Goal: Complete application form: Complete application form

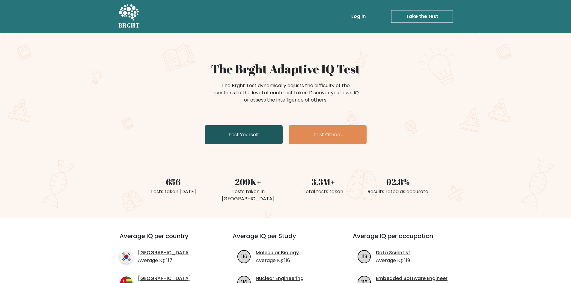
click at [244, 136] on link "Test Yourself" at bounding box center [244, 134] width 78 height 19
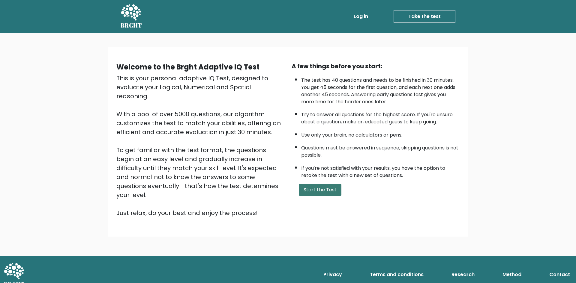
click at [317, 189] on button "Start the Test" at bounding box center [320, 190] width 43 height 12
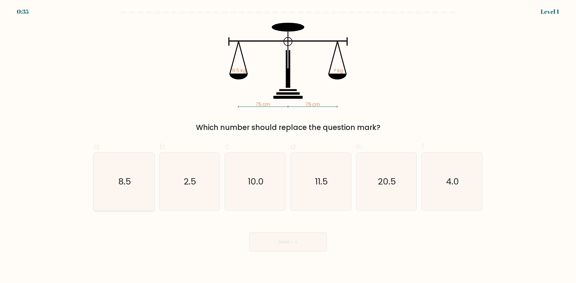
click at [121, 196] on icon "8.5" at bounding box center [124, 182] width 58 height 58
click at [288, 146] on input "a. 8.5" at bounding box center [288, 144] width 0 height 4
radio input "true"
click at [306, 237] on button "Next" at bounding box center [288, 242] width 78 height 19
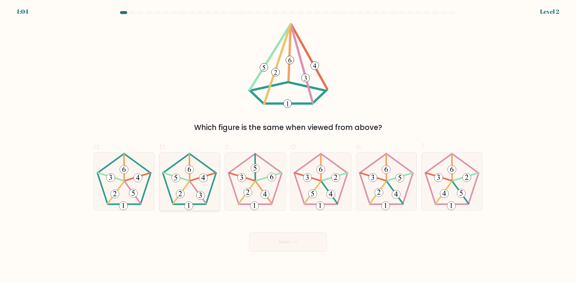
click at [193, 183] on icon at bounding box center [189, 182] width 58 height 58
click at [288, 146] on input "b." at bounding box center [288, 144] width 0 height 4
radio input "true"
click at [292, 244] on icon at bounding box center [293, 242] width 8 height 3
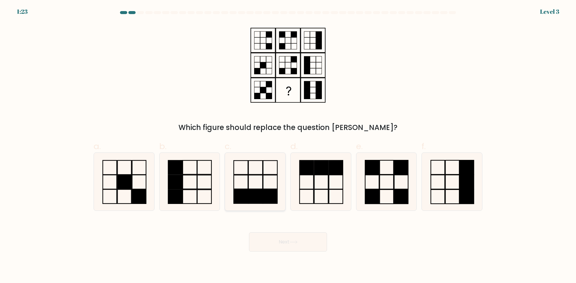
click at [256, 190] on rect at bounding box center [255, 197] width 14 height 14
click at [288, 146] on input "c." at bounding box center [288, 144] width 0 height 4
radio input "true"
click at [285, 240] on button "Next" at bounding box center [288, 242] width 78 height 19
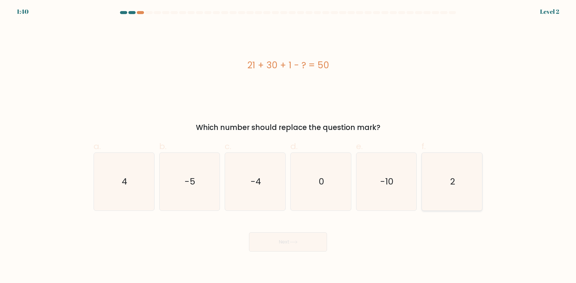
click at [443, 183] on icon "2" at bounding box center [452, 182] width 58 height 58
click at [288, 146] on input "f. 2" at bounding box center [288, 144] width 0 height 4
radio input "true"
click at [302, 244] on button "Next" at bounding box center [288, 242] width 78 height 19
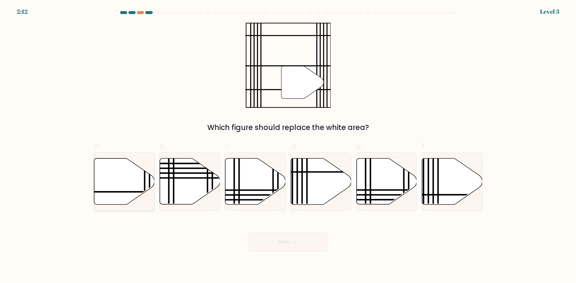
click at [116, 184] on icon at bounding box center [124, 182] width 60 height 46
click at [288, 146] on input "a." at bounding box center [288, 144] width 0 height 4
radio input "true"
click at [290, 243] on button "Next" at bounding box center [288, 242] width 78 height 19
click at [296, 241] on icon at bounding box center [293, 242] width 8 height 3
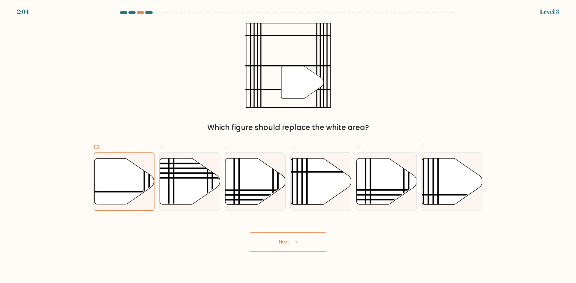
click at [302, 243] on button "Next" at bounding box center [288, 242] width 78 height 19
click at [297, 241] on icon at bounding box center [293, 242] width 8 height 3
click at [285, 243] on button "Next" at bounding box center [288, 242] width 78 height 19
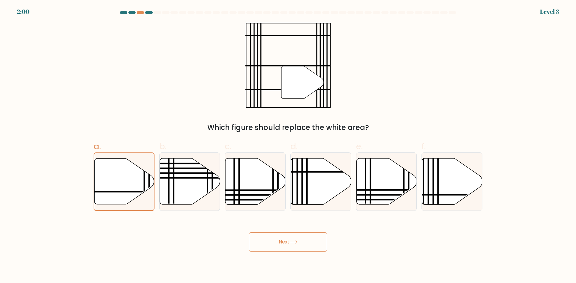
click at [285, 243] on button "Next" at bounding box center [288, 242] width 78 height 19
click at [150, 13] on div at bounding box center [148, 12] width 7 height 3
click at [296, 245] on button "Next" at bounding box center [288, 242] width 78 height 19
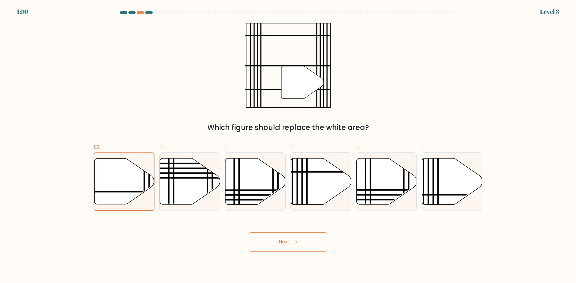
click at [296, 245] on button "Next" at bounding box center [288, 242] width 78 height 19
click at [116, 173] on icon at bounding box center [124, 182] width 60 height 46
click at [288, 146] on input "a." at bounding box center [288, 144] width 0 height 4
click at [286, 242] on button "Next" at bounding box center [288, 242] width 78 height 19
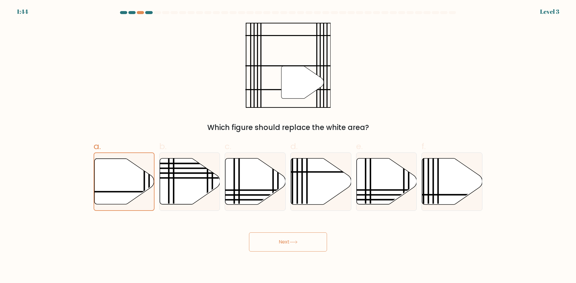
click at [286, 242] on button "Next" at bounding box center [288, 242] width 78 height 19
click at [146, 12] on div at bounding box center [148, 12] width 7 height 3
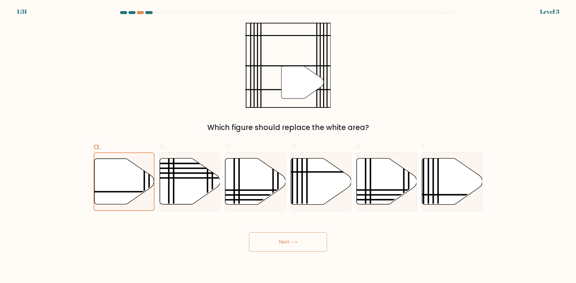
click at [146, 12] on div at bounding box center [148, 12] width 7 height 3
click at [297, 237] on button "Next" at bounding box center [288, 242] width 78 height 19
drag, startPoint x: 542, startPoint y: 15, endPoint x: 490, endPoint y: 97, distance: 97.2
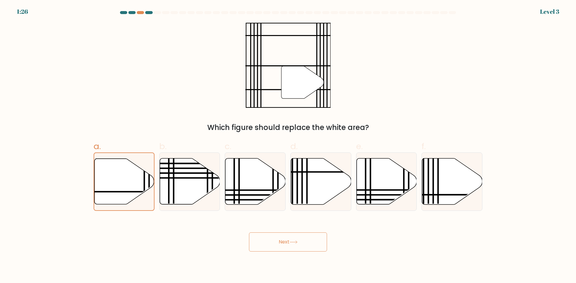
click at [541, 17] on form at bounding box center [288, 131] width 576 height 241
click at [292, 236] on button "Next" at bounding box center [288, 242] width 78 height 19
click at [293, 238] on button "Next" at bounding box center [288, 242] width 78 height 19
drag, startPoint x: 293, startPoint y: 238, endPoint x: 287, endPoint y: 240, distance: 6.6
click at [290, 239] on button "Next" at bounding box center [288, 242] width 78 height 19
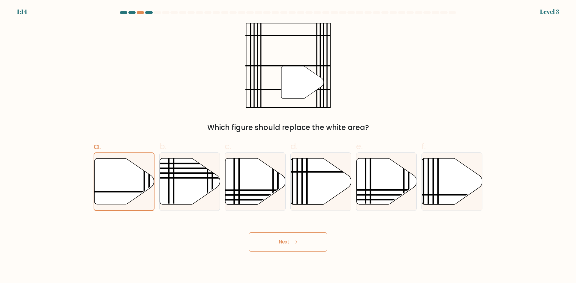
click at [286, 240] on button "Next" at bounding box center [288, 242] width 78 height 19
click at [284, 241] on button "Next" at bounding box center [288, 242] width 78 height 19
click at [284, 242] on button "Next" at bounding box center [288, 242] width 78 height 19
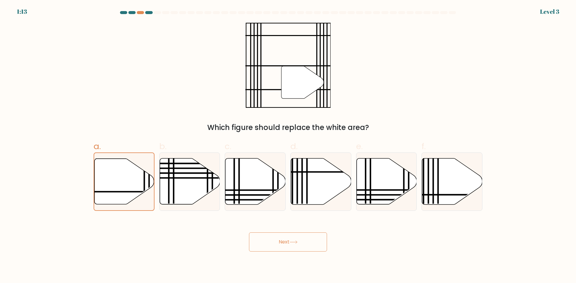
click at [284, 242] on button "Next" at bounding box center [288, 242] width 78 height 19
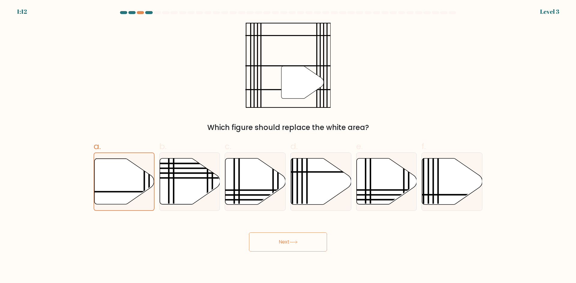
click at [284, 242] on button "Next" at bounding box center [288, 242] width 78 height 19
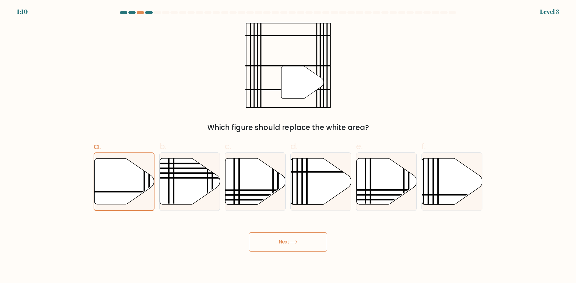
click at [284, 242] on button "Next" at bounding box center [288, 242] width 78 height 19
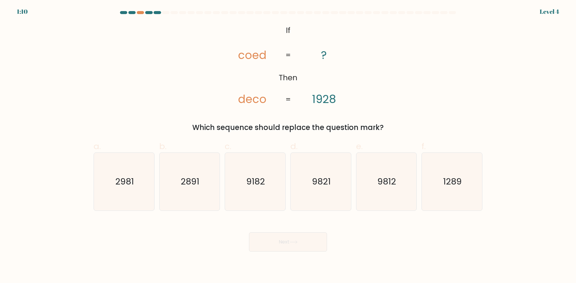
click at [284, 242] on button "Next" at bounding box center [288, 242] width 78 height 19
click at [186, 186] on text "2891" at bounding box center [190, 182] width 19 height 12
click at [288, 146] on input "b. 2891" at bounding box center [288, 144] width 0 height 4
radio input "true"
click at [300, 238] on button "Next" at bounding box center [288, 242] width 78 height 19
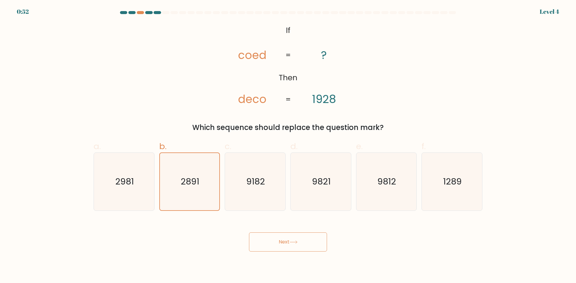
click at [291, 240] on button "Next" at bounding box center [288, 242] width 78 height 19
click at [302, 240] on button "Next" at bounding box center [288, 242] width 78 height 19
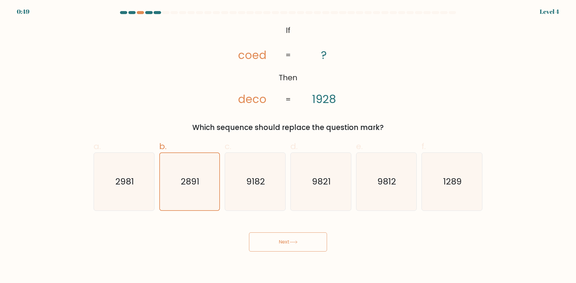
click at [302, 240] on button "Next" at bounding box center [288, 242] width 78 height 19
click at [296, 241] on icon at bounding box center [293, 242] width 8 height 3
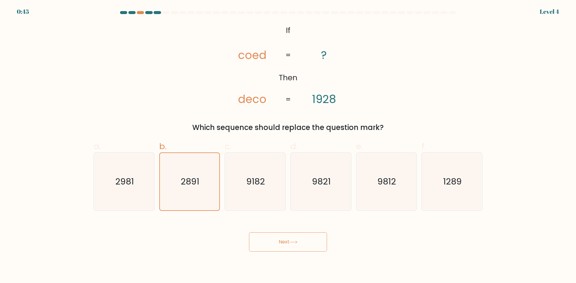
click at [296, 241] on icon at bounding box center [293, 242] width 8 height 3
click at [286, 240] on button "Next" at bounding box center [288, 242] width 78 height 19
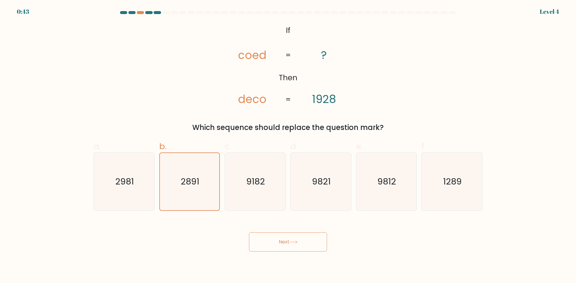
click at [286, 240] on button "Next" at bounding box center [288, 242] width 78 height 19
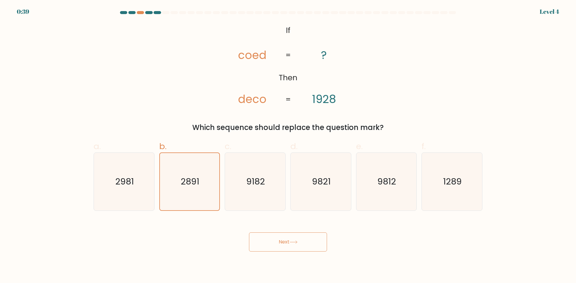
click at [286, 240] on button "Next" at bounding box center [288, 242] width 78 height 19
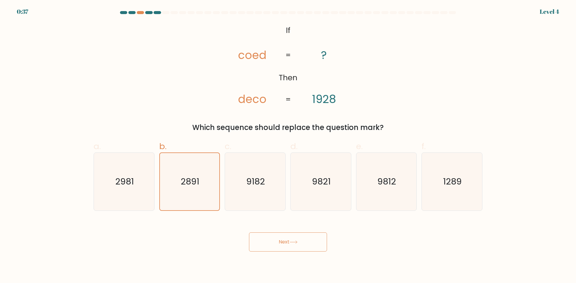
click at [286, 240] on button "Next" at bounding box center [288, 242] width 78 height 19
click at [286, 239] on button "Next" at bounding box center [288, 242] width 78 height 19
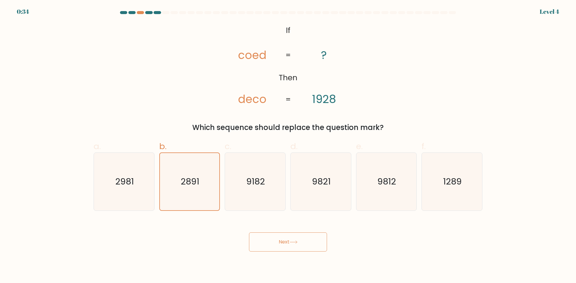
click at [286, 239] on button "Next" at bounding box center [288, 242] width 78 height 19
click at [165, 12] on div at bounding box center [165, 12] width 7 height 3
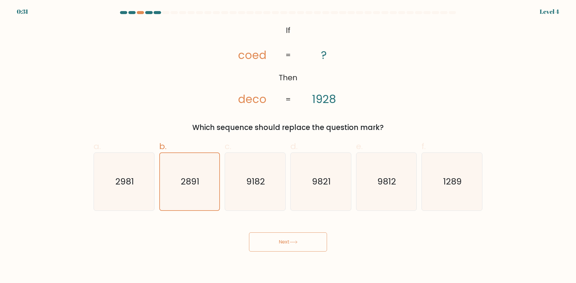
click at [164, 12] on div at bounding box center [165, 12] width 7 height 3
drag, startPoint x: 164, startPoint y: 13, endPoint x: 226, endPoint y: 72, distance: 85.9
click at [164, 13] on div at bounding box center [165, 12] width 7 height 3
click at [290, 240] on button "Next" at bounding box center [288, 242] width 78 height 19
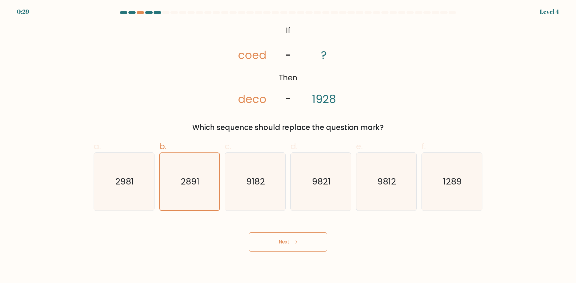
click at [290, 240] on button "Next" at bounding box center [288, 242] width 78 height 19
click at [305, 240] on button "Next" at bounding box center [288, 242] width 78 height 19
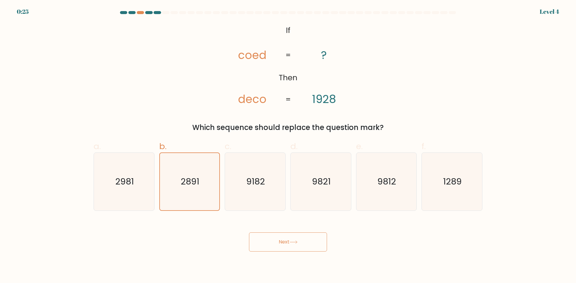
click at [305, 240] on button "Next" at bounding box center [288, 242] width 78 height 19
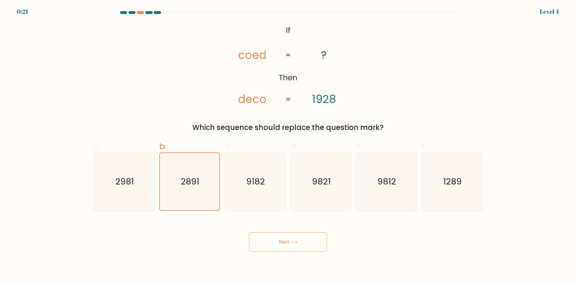
click at [302, 240] on button "Next" at bounding box center [288, 242] width 78 height 19
drag, startPoint x: 175, startPoint y: 159, endPoint x: 222, endPoint y: 186, distance: 54.8
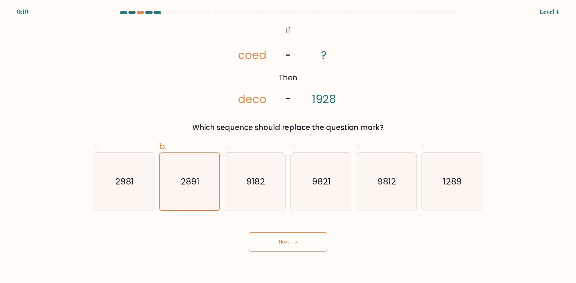
click at [175, 160] on icon "2891" at bounding box center [189, 181] width 57 height 57
click at [288, 146] on input "b. 2891" at bounding box center [288, 144] width 0 height 4
click at [301, 243] on button "Next" at bounding box center [288, 242] width 78 height 19
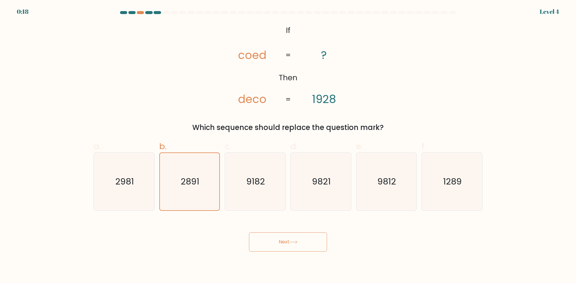
click at [301, 243] on button "Next" at bounding box center [288, 242] width 78 height 19
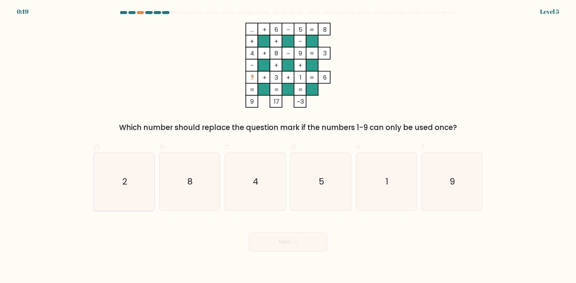
click at [122, 182] on text "2" at bounding box center [124, 182] width 5 height 12
click at [288, 146] on input "a. 2" at bounding box center [288, 144] width 0 height 4
radio input "true"
click at [302, 242] on button "Next" at bounding box center [288, 242] width 78 height 19
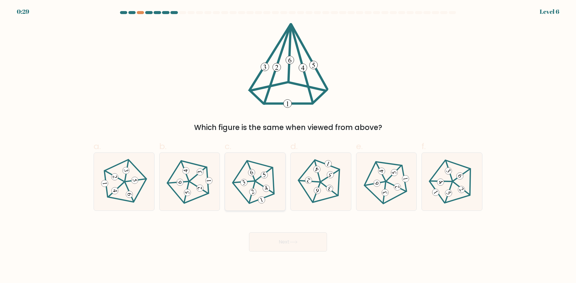
click at [264, 183] on icon at bounding box center [255, 182] width 46 height 46
click at [288, 146] on input "c." at bounding box center [288, 144] width 0 height 4
radio input "true"
click at [283, 243] on button "Next" at bounding box center [288, 242] width 78 height 19
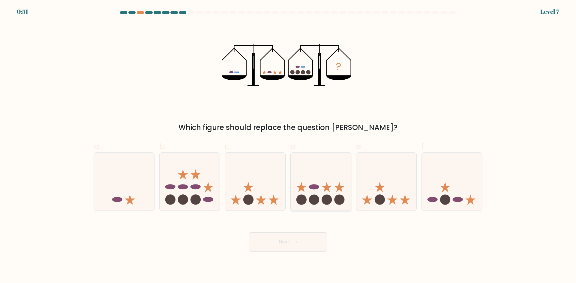
click at [326, 178] on icon at bounding box center [320, 182] width 60 height 50
click at [288, 146] on input "d." at bounding box center [288, 144] width 0 height 4
radio input "true"
click at [300, 242] on button "Next" at bounding box center [288, 242] width 78 height 19
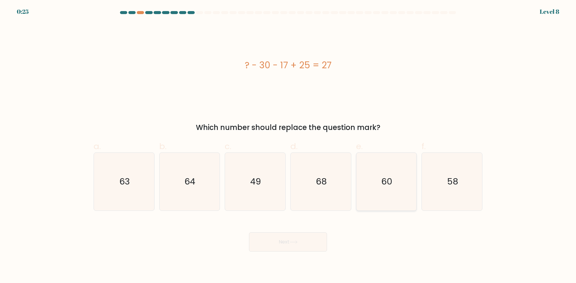
click at [388, 189] on icon "60" at bounding box center [386, 182] width 58 height 58
click at [288, 146] on input "e. 60" at bounding box center [288, 144] width 0 height 4
radio input "true"
click at [290, 246] on button "Next" at bounding box center [288, 242] width 78 height 19
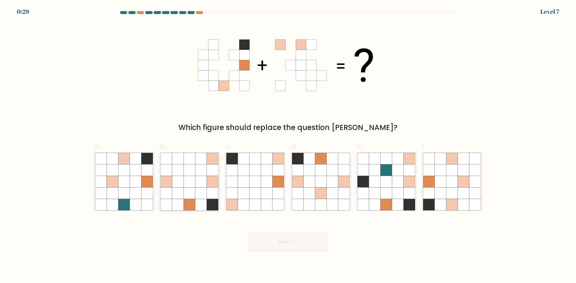
click at [192, 186] on icon at bounding box center [189, 181] width 11 height 11
click at [288, 146] on input "b." at bounding box center [288, 144] width 0 height 4
radio input "true"
click at [293, 239] on button "Next" at bounding box center [288, 242] width 78 height 19
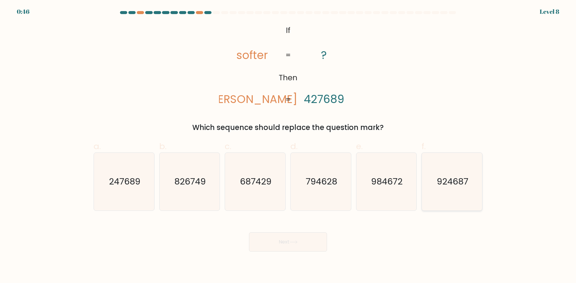
click at [448, 187] on text "924687" at bounding box center [451, 182] width 31 height 12
click at [288, 146] on input "f. 924687" at bounding box center [288, 144] width 0 height 4
radio input "true"
click at [299, 244] on button "Next" at bounding box center [288, 242] width 78 height 19
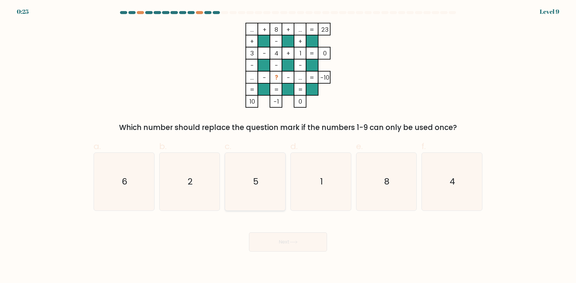
click at [273, 176] on icon "5" at bounding box center [255, 182] width 58 height 58
click at [288, 146] on input "c. 5" at bounding box center [288, 144] width 0 height 4
radio input "true"
click at [283, 235] on button "Next" at bounding box center [288, 242] width 78 height 19
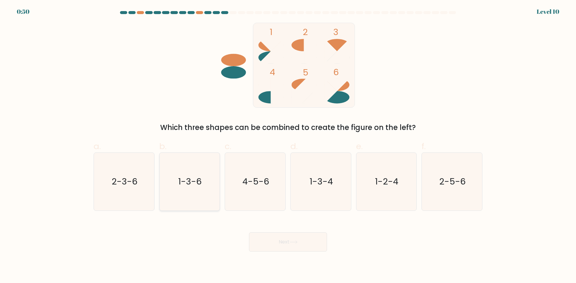
click at [186, 188] on icon "1-3-6" at bounding box center [189, 182] width 58 height 58
click at [288, 146] on input "b. 1-3-6" at bounding box center [288, 144] width 0 height 4
radio input "true"
click at [295, 239] on button "Next" at bounding box center [288, 242] width 78 height 19
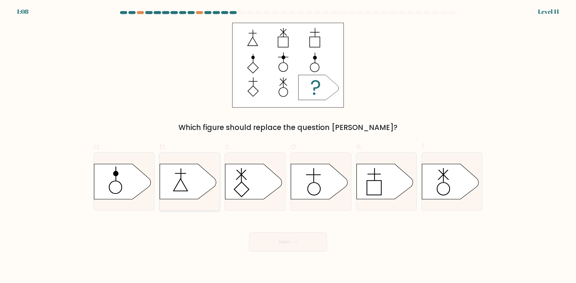
click at [183, 186] on icon at bounding box center [187, 181] width 56 height 35
click at [288, 146] on input "b." at bounding box center [288, 144] width 0 height 4
radio input "true"
click at [284, 240] on button "Next" at bounding box center [288, 242] width 78 height 19
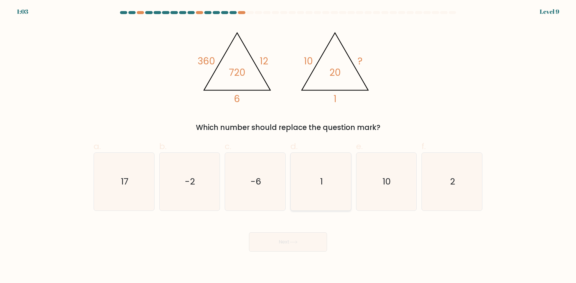
click at [325, 178] on icon "1" at bounding box center [321, 182] width 58 height 58
click at [288, 146] on input "d. 1" at bounding box center [288, 144] width 0 height 4
radio input "true"
click at [292, 241] on icon at bounding box center [293, 242] width 8 height 3
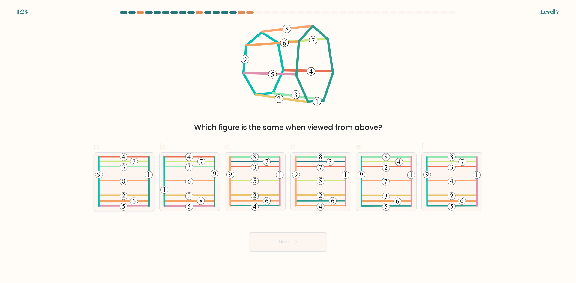
click at [134, 180] on icon at bounding box center [124, 182] width 58 height 58
click at [288, 146] on input "a." at bounding box center [288, 144] width 0 height 4
radio input "true"
click at [293, 234] on button "Next" at bounding box center [288, 242] width 78 height 19
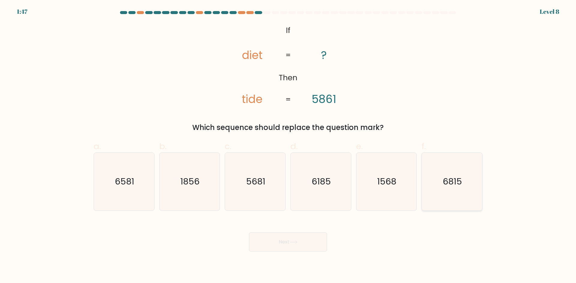
click at [444, 177] on text "6815" at bounding box center [452, 182] width 19 height 12
click at [288, 146] on input "f. 6815" at bounding box center [288, 144] width 0 height 4
radio input "true"
click at [292, 234] on button "Next" at bounding box center [288, 242] width 78 height 19
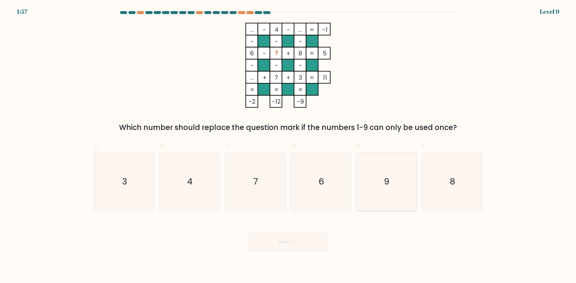
click at [383, 193] on icon "9" at bounding box center [386, 182] width 58 height 58
click at [288, 146] on input "e. 9" at bounding box center [288, 144] width 0 height 4
radio input "true"
click at [296, 241] on icon at bounding box center [293, 242] width 8 height 3
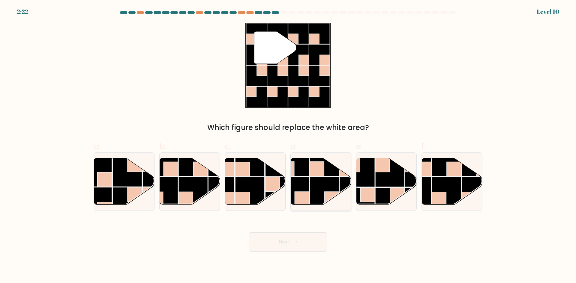
click at [310, 184] on rect at bounding box center [323, 191] width 29 height 29
click at [288, 146] on input "d." at bounding box center [288, 144] width 0 height 4
radio input "true"
click at [294, 241] on icon at bounding box center [293, 242] width 8 height 3
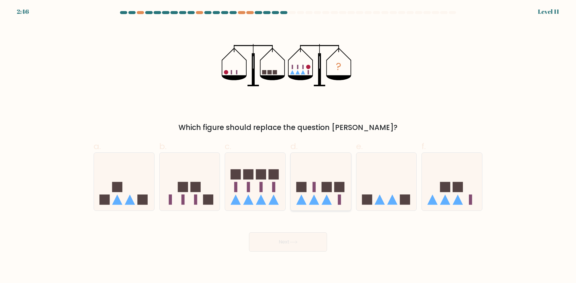
click at [323, 190] on rect at bounding box center [326, 187] width 10 height 10
click at [288, 146] on input "d." at bounding box center [288, 144] width 0 height 4
radio input "true"
click at [310, 244] on button "Next" at bounding box center [288, 242] width 78 height 19
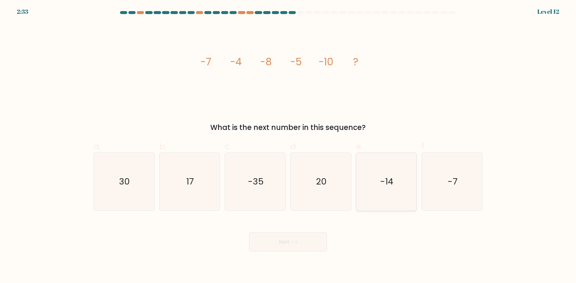
click at [382, 184] on text "-14" at bounding box center [386, 182] width 13 height 12
click at [288, 146] on input "e. -14" at bounding box center [288, 144] width 0 height 4
radio input "true"
click at [302, 241] on button "Next" at bounding box center [288, 242] width 78 height 19
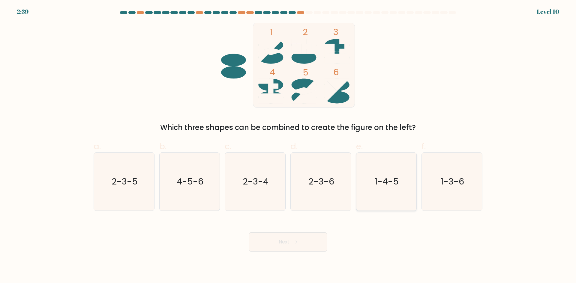
click at [392, 195] on icon "1-4-5" at bounding box center [386, 182] width 58 height 58
click at [288, 146] on input "e. 1-4-5" at bounding box center [288, 144] width 0 height 4
radio input "true"
click at [296, 241] on icon at bounding box center [293, 242] width 8 height 3
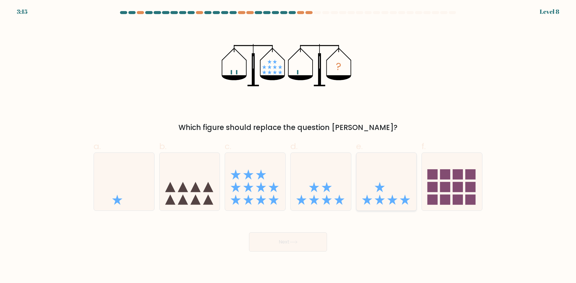
click at [401, 190] on icon at bounding box center [386, 182] width 60 height 50
click at [288, 146] on input "e." at bounding box center [288, 144] width 0 height 4
radio input "true"
click at [289, 244] on button "Next" at bounding box center [288, 242] width 78 height 19
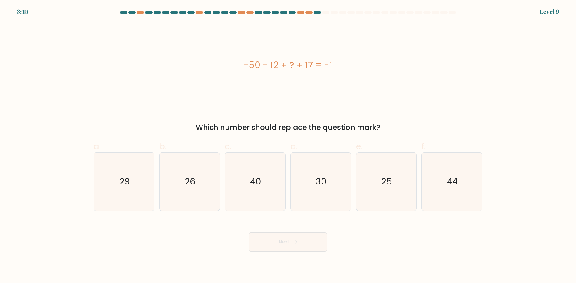
copy div "-50 - 12 + ? + 17 = -1 Which number should replace the question mark?"
drag, startPoint x: 245, startPoint y: 64, endPoint x: 380, endPoint y: 127, distance: 148.9
click at [380, 127] on div "-50 - 12 + ? + 17 = -1 Which number should replace the question mark?" at bounding box center [288, 78] width 396 height 110
click at [454, 186] on text "44" at bounding box center [452, 182] width 11 height 12
click at [288, 146] on input "f. 44" at bounding box center [288, 144] width 0 height 4
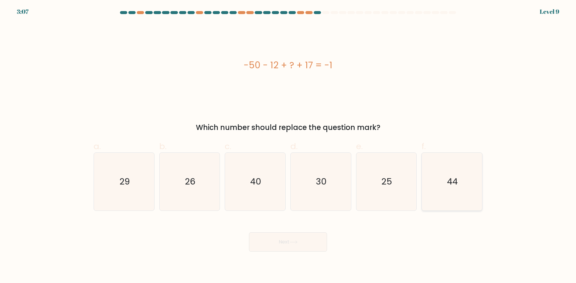
radio input "true"
click at [293, 247] on button "Next" at bounding box center [288, 242] width 78 height 19
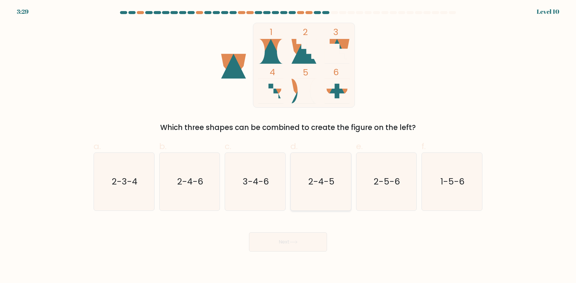
click at [332, 186] on text "2-4-5" at bounding box center [321, 182] width 26 height 12
click at [288, 146] on input "d. 2-4-5" at bounding box center [288, 144] width 0 height 4
radio input "true"
click at [298, 245] on button "Next" at bounding box center [288, 242] width 78 height 19
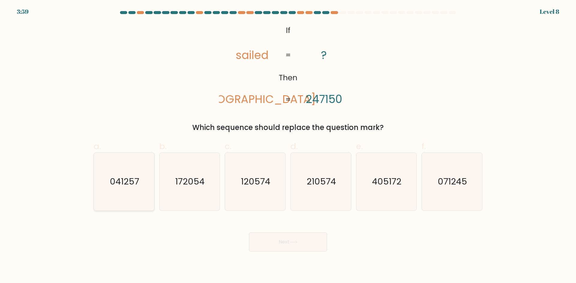
click at [108, 177] on icon "041257" at bounding box center [124, 182] width 58 height 58
click at [288, 146] on input "a. 041257" at bounding box center [288, 144] width 0 height 4
radio input "true"
click at [280, 243] on button "Next" at bounding box center [288, 242] width 78 height 19
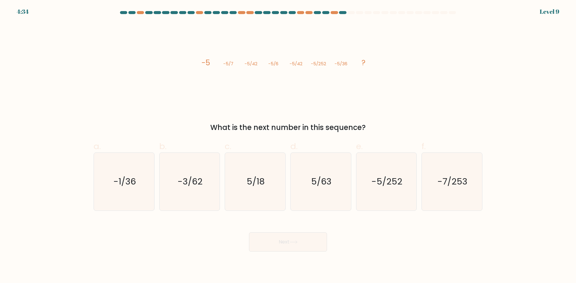
copy div "-5 -5/7 -5/42 -5/6 -5/42 -5/252 -5/36 ? What is the next number in this sequenc…"
drag, startPoint x: 202, startPoint y: 63, endPoint x: 566, endPoint y: 100, distance: 365.5
click at [368, 121] on div "image/svg+xml -5 -5/7 -5/42 -5/6 -5/42 -5/252 -5/36 ? What is the next number i…" at bounding box center [288, 78] width 396 height 110
click at [369, 191] on icon "-5/252" at bounding box center [386, 182] width 58 height 58
click at [288, 146] on input "e. -5/252" at bounding box center [288, 144] width 0 height 4
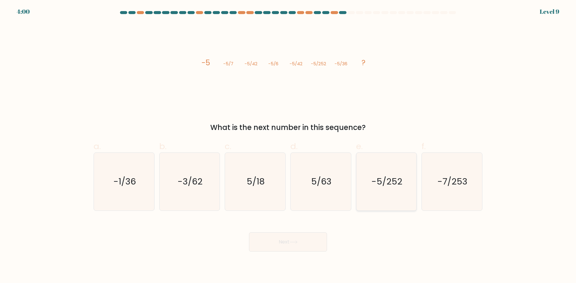
radio input "true"
click at [288, 237] on button "Next" at bounding box center [288, 242] width 78 height 19
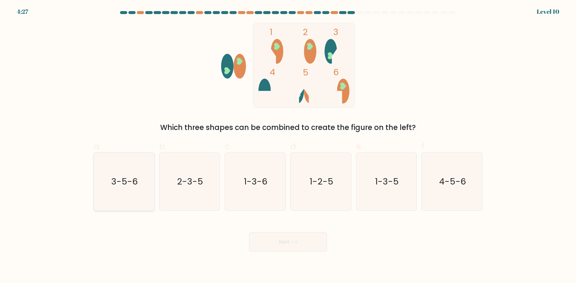
click at [105, 163] on icon "3-5-6" at bounding box center [124, 182] width 58 height 58
click at [288, 146] on input "a. 3-5-6" at bounding box center [288, 144] width 0 height 4
radio input "true"
click at [286, 240] on button "Next" at bounding box center [288, 242] width 78 height 19
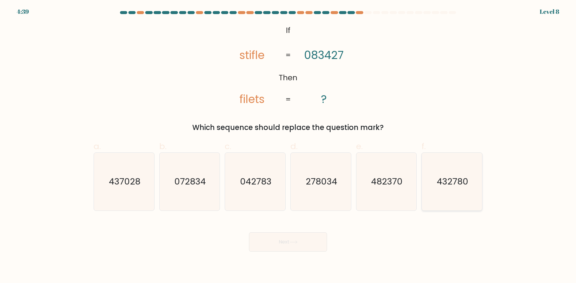
click at [447, 187] on text "432780" at bounding box center [451, 182] width 31 height 12
click at [288, 146] on input "f. 432780" at bounding box center [288, 144] width 0 height 4
radio input "true"
click at [294, 237] on button "Next" at bounding box center [288, 242] width 78 height 19
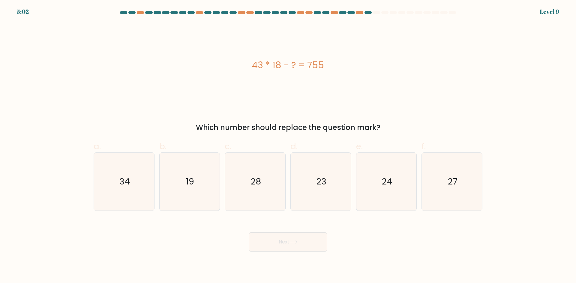
copy div "43 * 18 - ? = 755 Which number should replace the question mark?"
drag, startPoint x: 254, startPoint y: 66, endPoint x: 388, endPoint y: 121, distance: 144.6
click at [388, 121] on div "43 * 18 - ? = 755 Which number should replace the question mark?" at bounding box center [288, 78] width 396 height 110
click at [200, 179] on icon "19" at bounding box center [189, 182] width 58 height 58
click at [288, 146] on input "b. 19" at bounding box center [288, 144] width 0 height 4
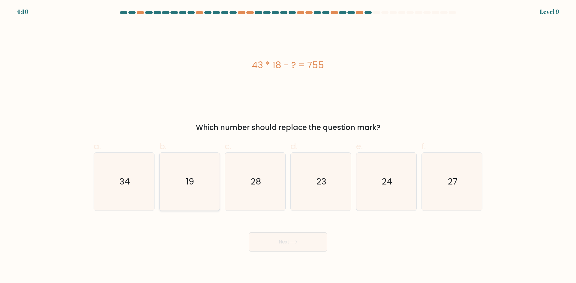
radio input "true"
click at [293, 241] on icon at bounding box center [293, 242] width 8 height 3
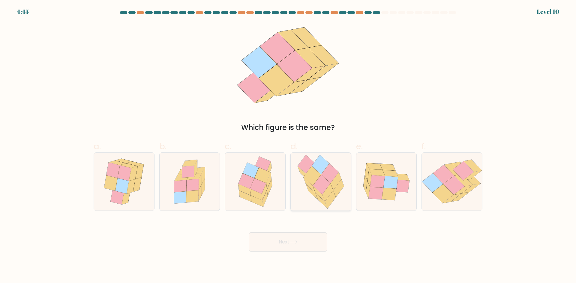
click at [310, 175] on icon at bounding box center [311, 175] width 17 height 19
click at [288, 146] on input "d." at bounding box center [288, 144] width 0 height 4
radio input "true"
click at [291, 243] on icon at bounding box center [293, 242] width 8 height 3
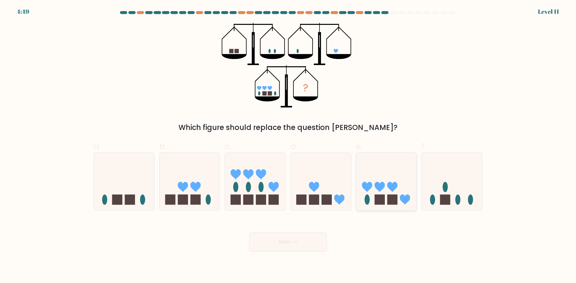
click at [389, 189] on icon at bounding box center [386, 182] width 60 height 50
click at [288, 146] on input "e." at bounding box center [288, 144] width 0 height 4
radio input "true"
click at [296, 241] on icon at bounding box center [293, 242] width 8 height 3
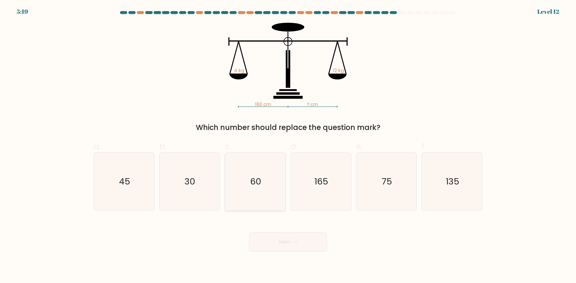
click at [266, 192] on icon "60" at bounding box center [255, 182] width 58 height 58
click at [288, 146] on input "c. 60" at bounding box center [288, 144] width 0 height 4
radio input "true"
click at [289, 243] on button "Next" at bounding box center [288, 242] width 78 height 19
click at [290, 241] on button "Next" at bounding box center [288, 242] width 78 height 19
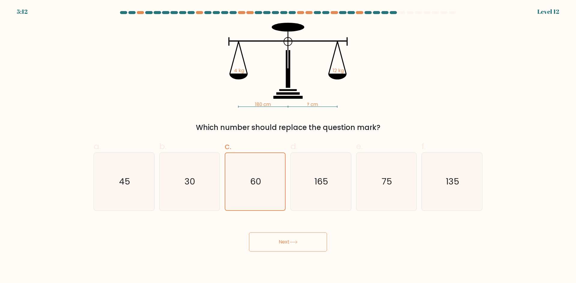
click at [297, 243] on icon at bounding box center [293, 242] width 8 height 3
click at [286, 239] on button "Next" at bounding box center [288, 242] width 78 height 19
click at [293, 241] on icon at bounding box center [293, 242] width 8 height 3
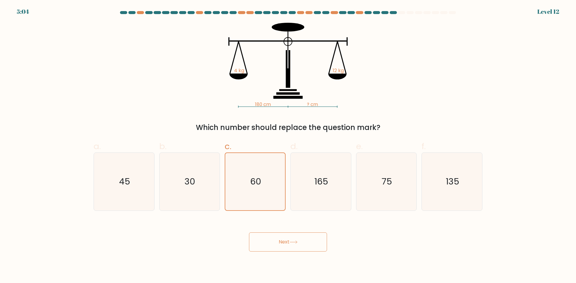
click at [293, 241] on icon at bounding box center [293, 242] width 8 height 3
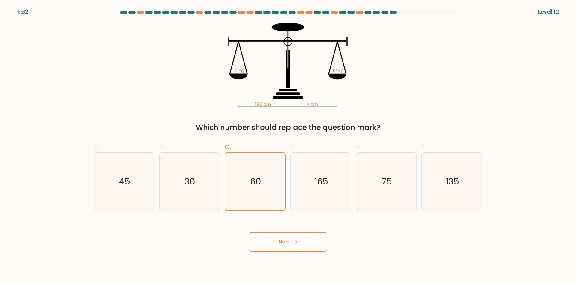
click at [296, 241] on icon at bounding box center [293, 242] width 8 height 3
click at [284, 244] on button "Next" at bounding box center [288, 242] width 78 height 19
click at [271, 189] on icon "60" at bounding box center [254, 181] width 57 height 57
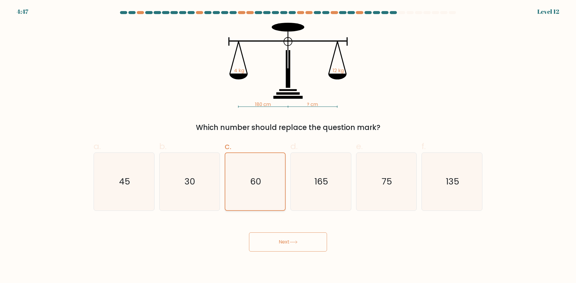
click at [288, 146] on input "c. 60" at bounding box center [288, 144] width 0 height 4
click at [290, 242] on button "Next" at bounding box center [288, 242] width 78 height 19
click at [290, 241] on button "Next" at bounding box center [288, 242] width 78 height 19
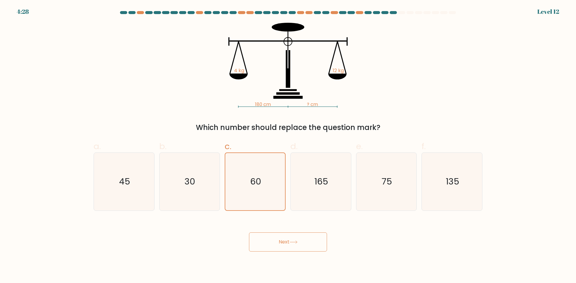
click at [290, 241] on button "Next" at bounding box center [288, 242] width 78 height 19
click at [290, 240] on button "Next" at bounding box center [288, 242] width 78 height 19
click at [295, 243] on icon at bounding box center [293, 242] width 8 height 3
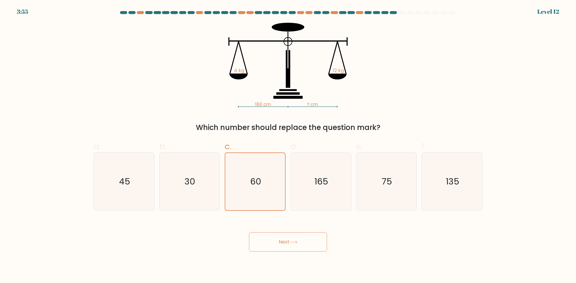
click at [283, 241] on button "Next" at bounding box center [288, 242] width 78 height 19
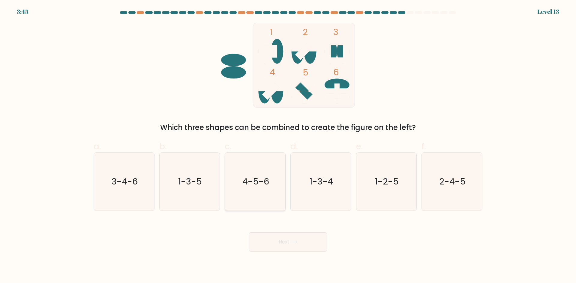
click at [255, 170] on icon "4-5-6" at bounding box center [255, 182] width 58 height 58
click at [288, 146] on input "c. 4-5-6" at bounding box center [288, 144] width 0 height 4
radio input "true"
click at [297, 244] on icon at bounding box center [293, 242] width 8 height 3
click at [277, 239] on button "Next" at bounding box center [288, 242] width 78 height 19
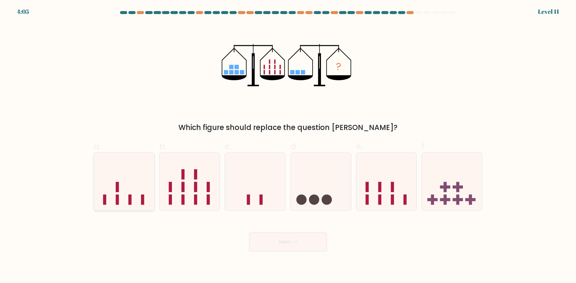
click at [125, 177] on icon at bounding box center [124, 182] width 60 height 50
click at [288, 146] on input "a." at bounding box center [288, 144] width 0 height 4
radio input "true"
click at [287, 242] on button "Next" at bounding box center [288, 242] width 78 height 19
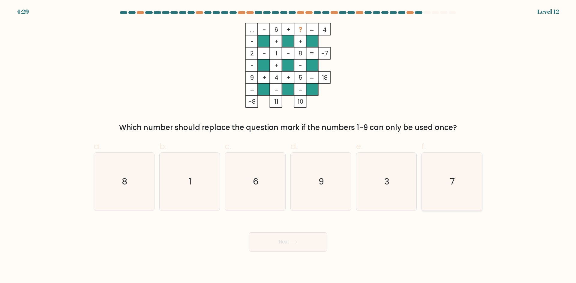
click at [449, 183] on icon "7" at bounding box center [452, 182] width 58 height 58
click at [288, 146] on input "f. 7" at bounding box center [288, 144] width 0 height 4
radio input "true"
click at [287, 242] on button "Next" at bounding box center [288, 242] width 78 height 19
click at [286, 242] on button "Next" at bounding box center [288, 242] width 78 height 19
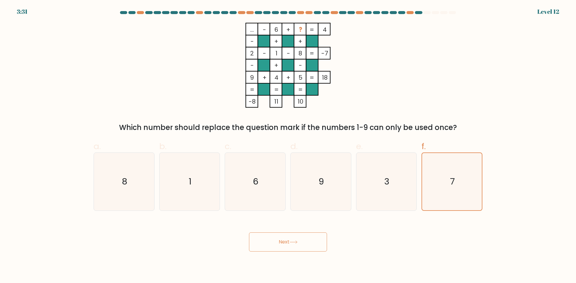
click at [282, 240] on button "Next" at bounding box center [288, 242] width 78 height 19
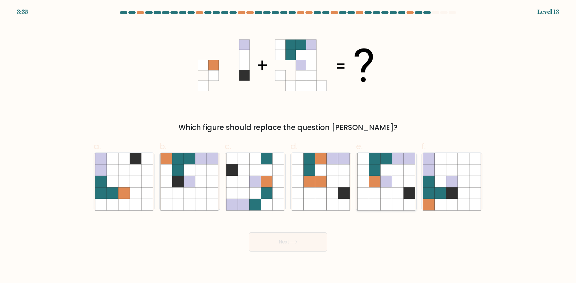
click at [373, 194] on icon at bounding box center [374, 193] width 11 height 11
click at [288, 146] on input "e." at bounding box center [288, 144] width 0 height 4
radio input "true"
click at [282, 243] on button "Next" at bounding box center [288, 242] width 78 height 19
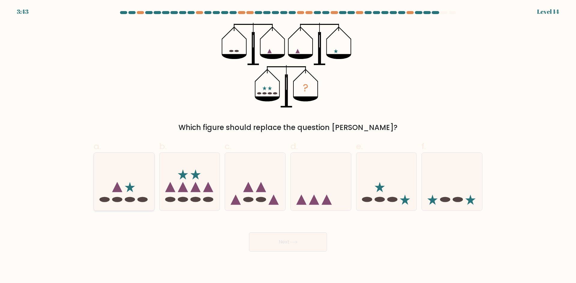
click at [140, 188] on icon at bounding box center [124, 182] width 60 height 50
click at [288, 146] on input "a." at bounding box center [288, 144] width 0 height 4
radio input "true"
click at [282, 239] on button "Next" at bounding box center [288, 242] width 78 height 19
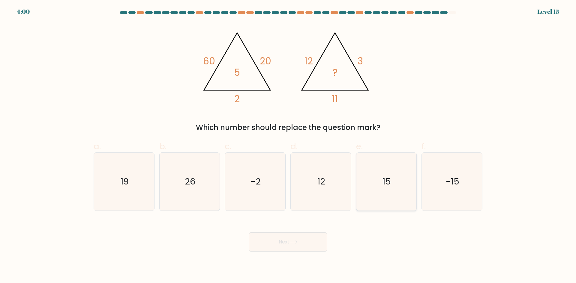
click at [393, 186] on icon "15" at bounding box center [386, 182] width 58 height 58
click at [288, 146] on input "e. 15" at bounding box center [288, 144] width 0 height 4
radio input "true"
click at [281, 241] on button "Next" at bounding box center [288, 242] width 78 height 19
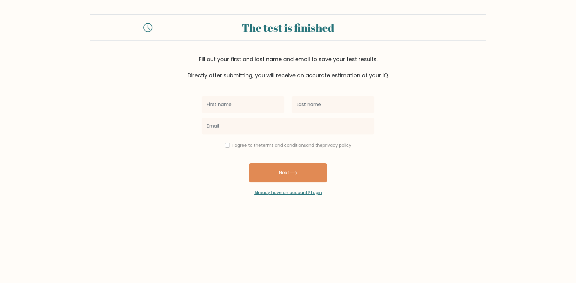
click at [221, 106] on input "text" at bounding box center [242, 104] width 83 height 17
type input "Shirley"
click at [312, 105] on input "text" at bounding box center [332, 104] width 83 height 17
type input "Bolda"
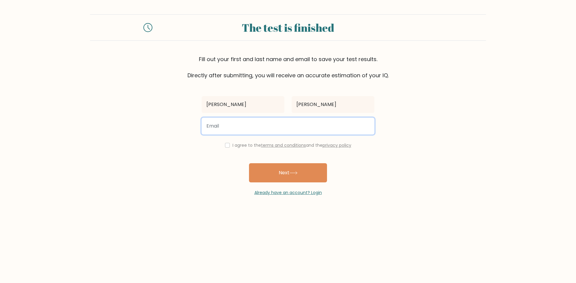
click at [238, 126] on input "email" at bounding box center [287, 126] width 173 height 17
type input "sheibolda@gmail.com"
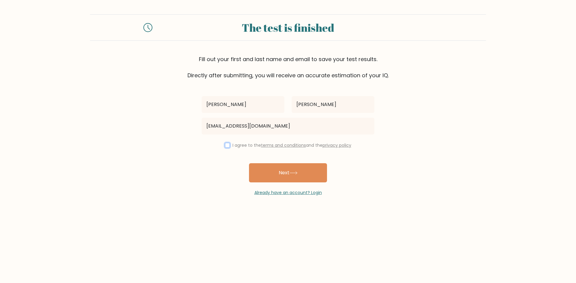
click at [225, 145] on input "checkbox" at bounding box center [227, 145] width 5 height 5
checkbox input "true"
click at [290, 174] on button "Next" at bounding box center [288, 172] width 78 height 19
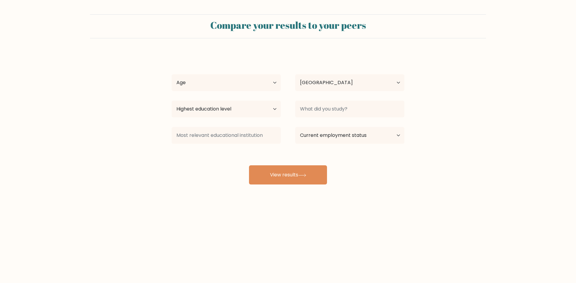
select select "PH"
click at [291, 174] on button "View results" at bounding box center [288, 174] width 78 height 19
click at [276, 81] on select "Age Under 18 years old 18-24 years old 25-34 years old 35-44 years old 45-54 ye…" at bounding box center [225, 82] width 109 height 17
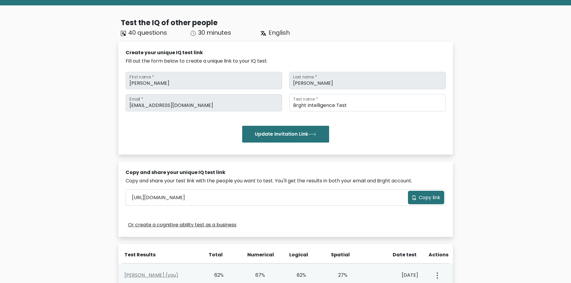
scroll to position [30, 0]
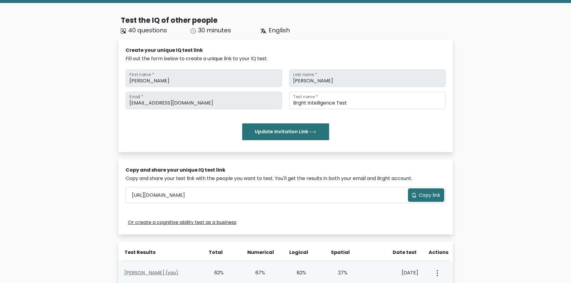
click at [161, 273] on link "Shirley Bolda (you)" at bounding box center [151, 273] width 54 height 7
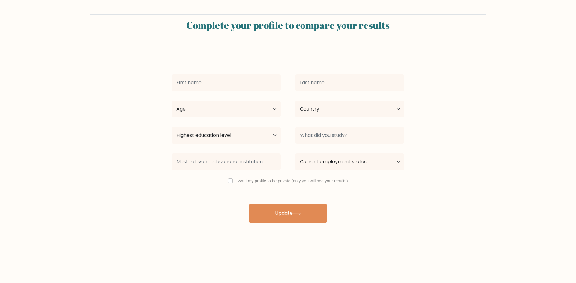
type input "[PERSON_NAME]"
select select "PH"
